Goal: Information Seeking & Learning: Check status

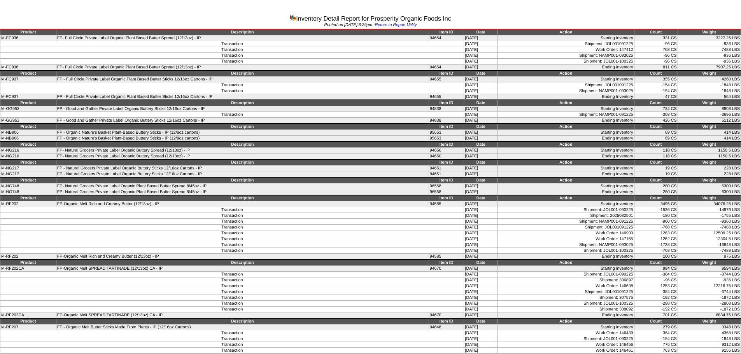
scroll to position [530, 0]
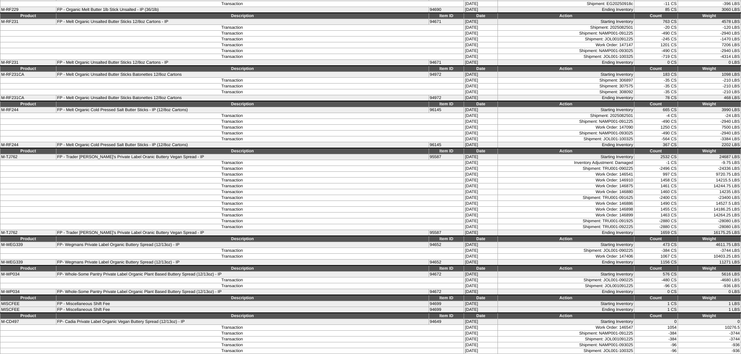
click at [179, 48] on td "Transaction" at bounding box center [232, 51] width 464 height 6
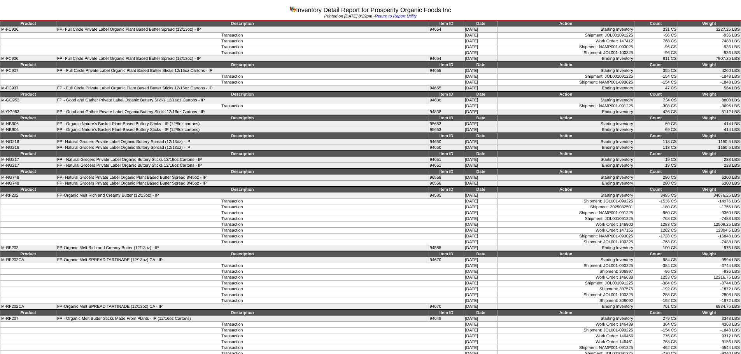
scroll to position [0, 0]
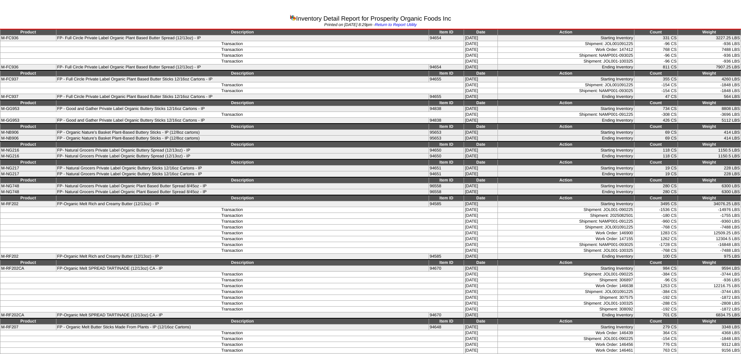
click at [278, 49] on td "Transaction" at bounding box center [232, 50] width 464 height 6
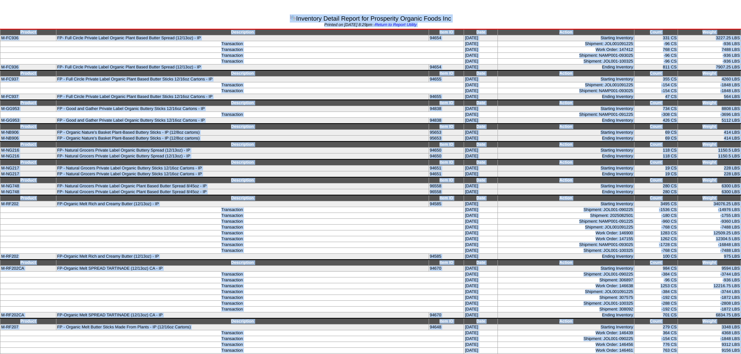
copy body "Inventory Detail Report for Prosperity Organic Foods Inc Printed on [DATE] 8:29…"
click at [685, 222] on td "-9360 LBS" at bounding box center [709, 222] width 63 height 6
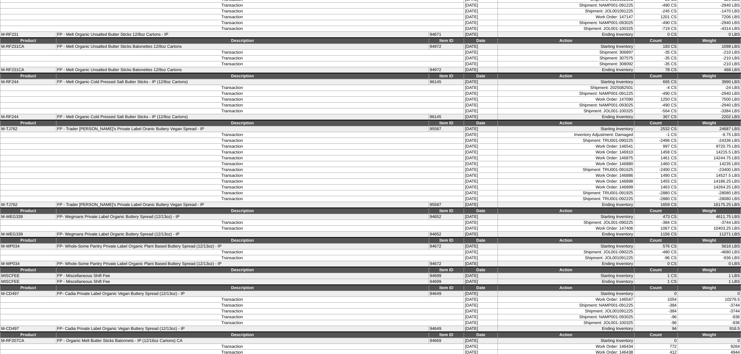
scroll to position [465, 0]
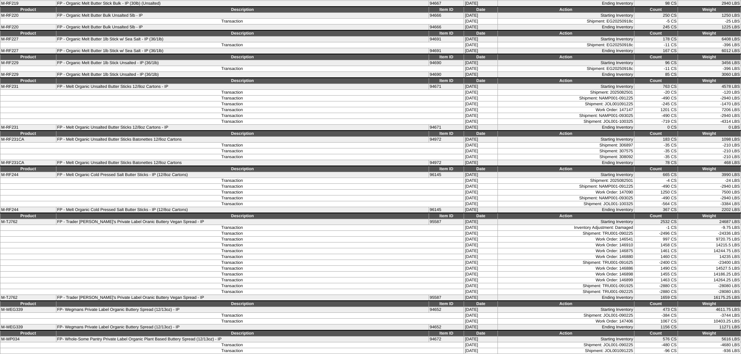
drag, startPoint x: 368, startPoint y: 184, endPoint x: 373, endPoint y: 177, distance: 8.9
click at [368, 184] on td "Transaction" at bounding box center [232, 187] width 464 height 6
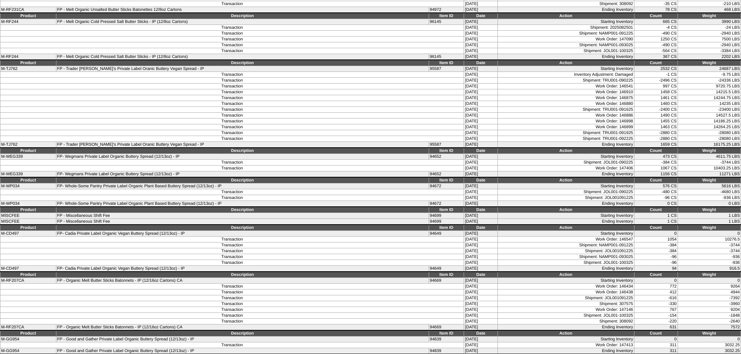
scroll to position [621, 0]
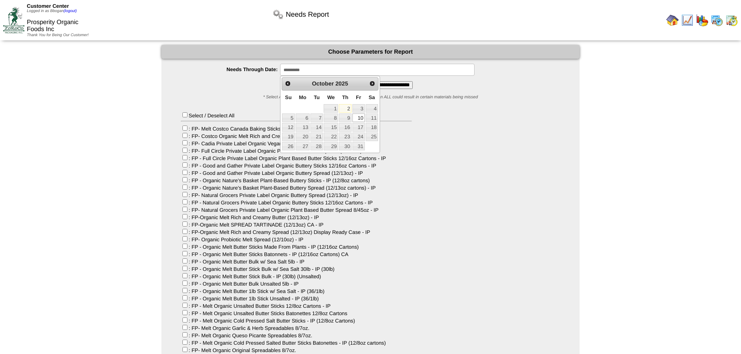
click at [293, 69] on input "**********" at bounding box center [377, 70] width 195 height 12
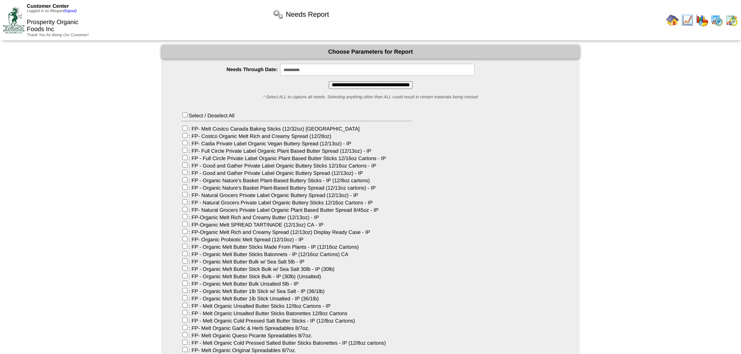
type input "**********"
